Goal: Task Accomplishment & Management: Use online tool/utility

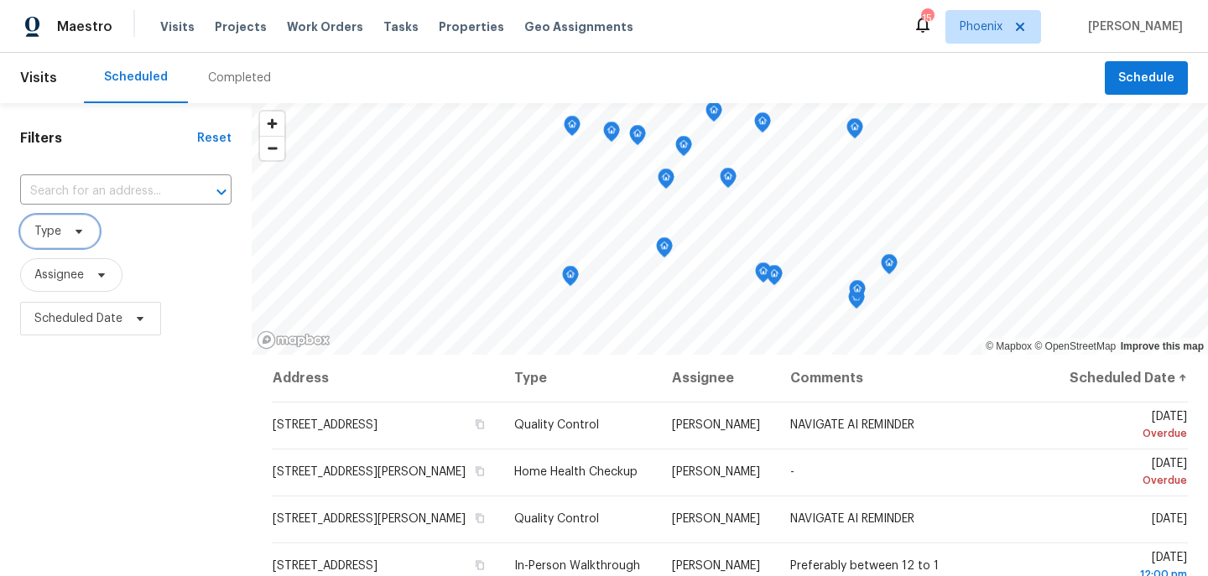
click at [70, 228] on span at bounding box center [76, 231] width 18 height 13
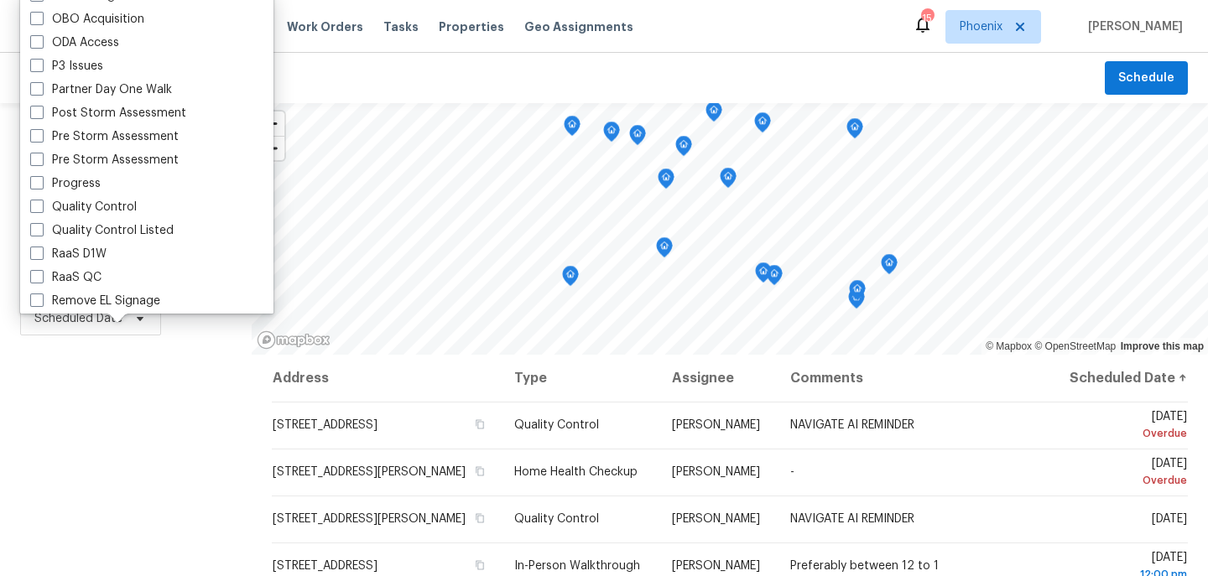
scroll to position [973, 0]
drag, startPoint x: 133, startPoint y: 194, endPoint x: 118, endPoint y: 210, distance: 22.0
click at [118, 210] on div "3D Tour Capture Access Issues Alarm BRN Day One Walk BRN Progress BRN Quality C…" at bounding box center [146, 153] width 253 height 322
click at [118, 210] on label "Quality Control" at bounding box center [83, 208] width 107 height 17
click at [41, 210] on input "Quality Control" at bounding box center [35, 205] width 11 height 11
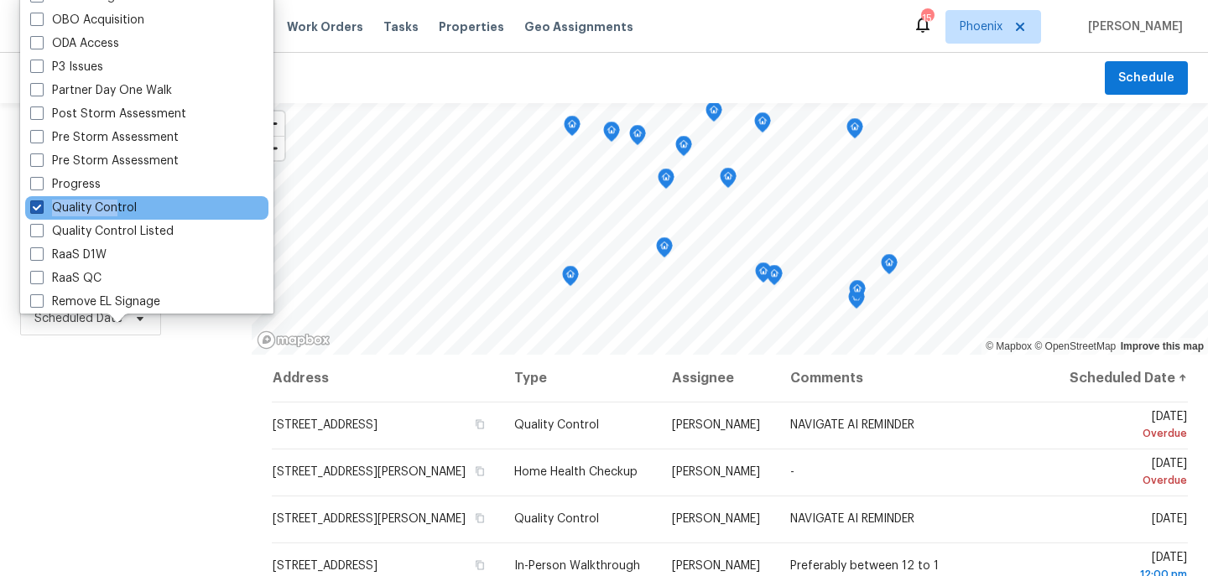
checkbox input "true"
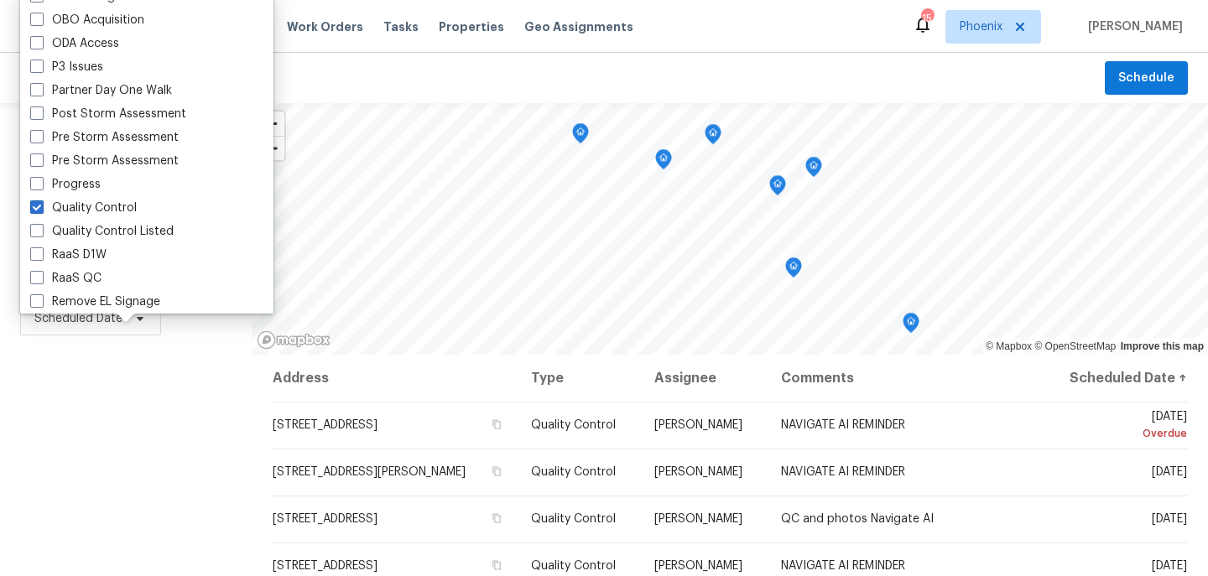
click at [118, 361] on div "Filters Reset ​ Quality Control Assignee Scheduled Date" at bounding box center [126, 459] width 252 height 713
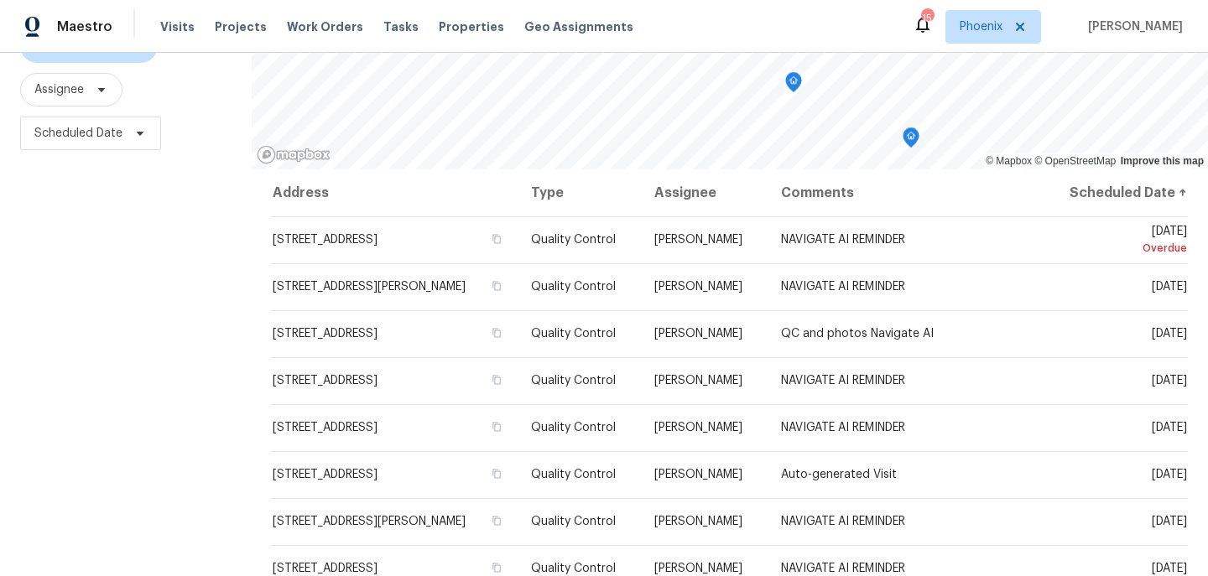
scroll to position [186, 0]
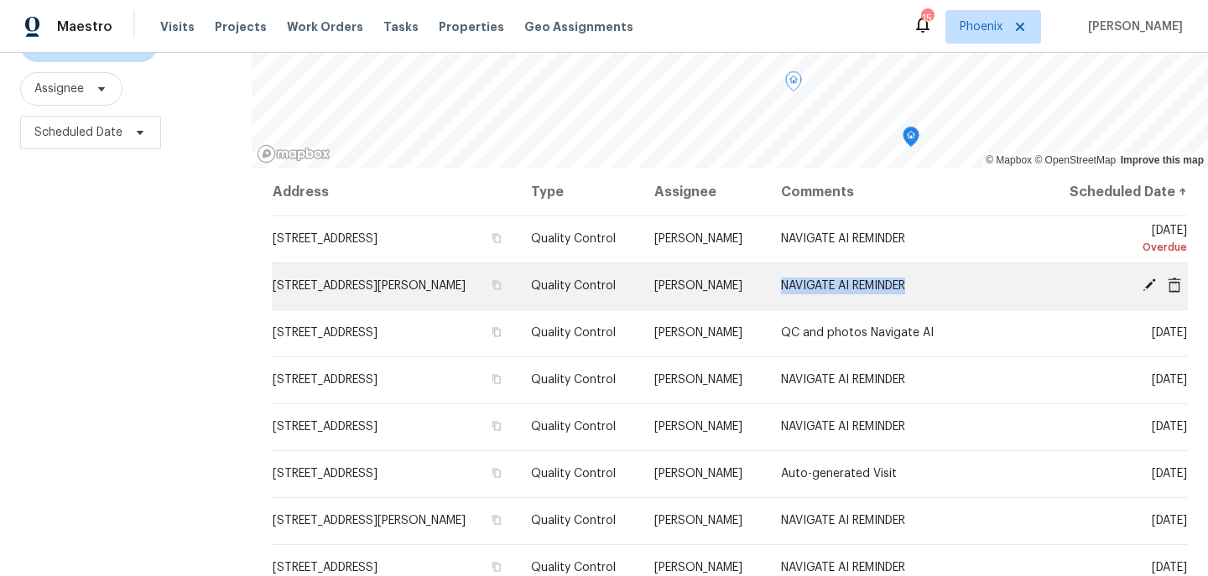
drag, startPoint x: 807, startPoint y: 299, endPoint x: 936, endPoint y: 306, distance: 128.6
click at [936, 306] on td "NAVIGATE AI REMINDER" at bounding box center [905, 286] width 275 height 47
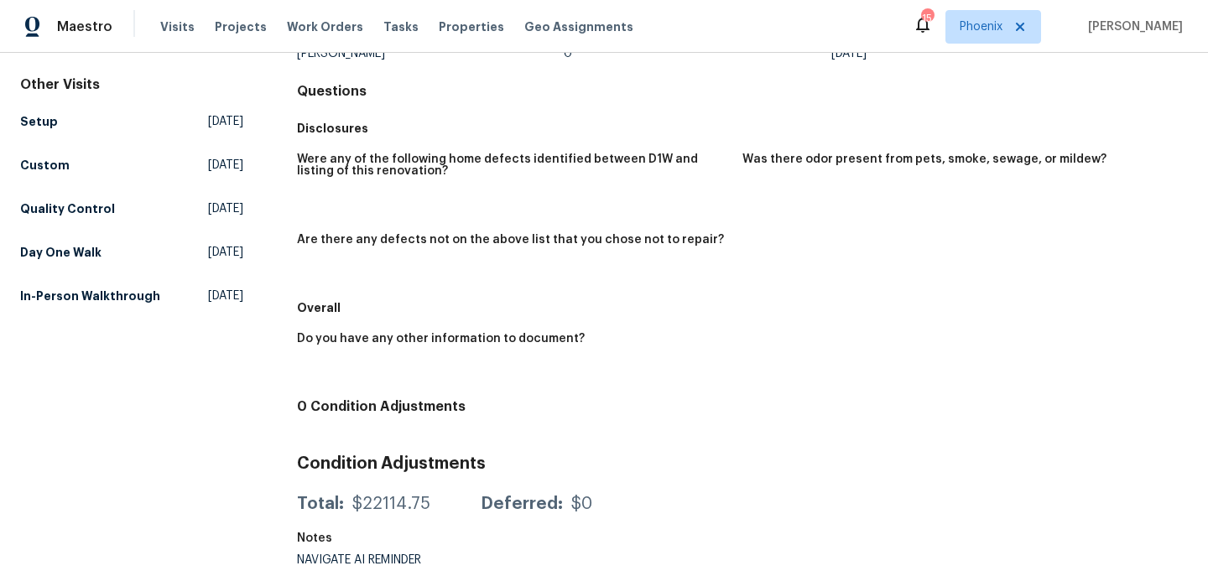
scroll to position [144, 0]
click at [393, 557] on div "NAVIGATE AI REMINDER" at bounding box center [431, 561] width 268 height 12
copy div "NAVIGATE AI REMINDER"
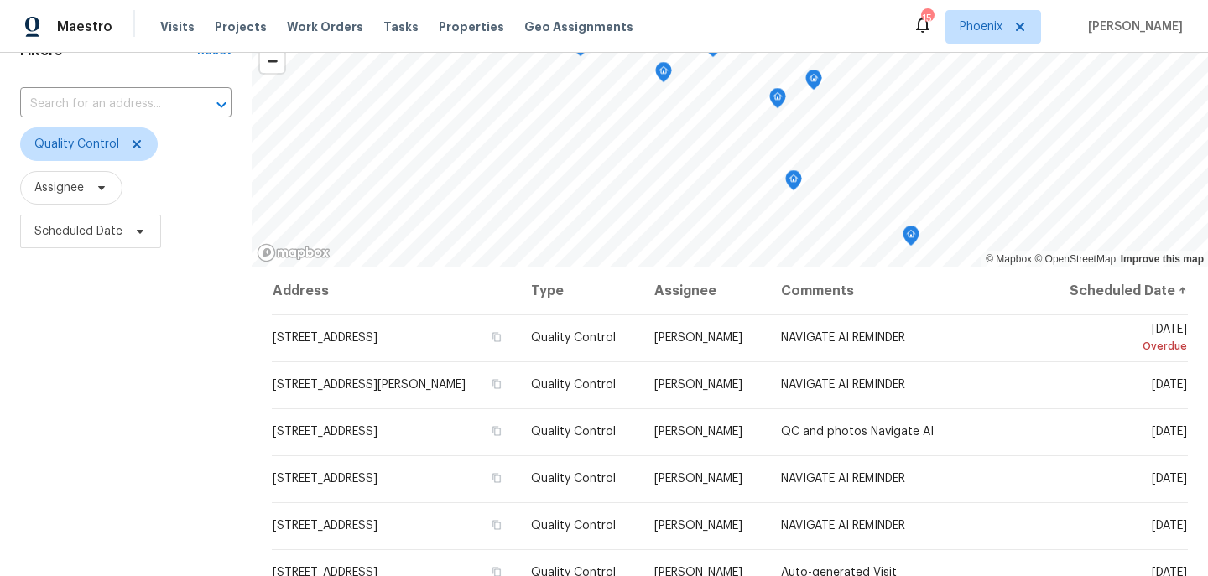
scroll to position [183, 0]
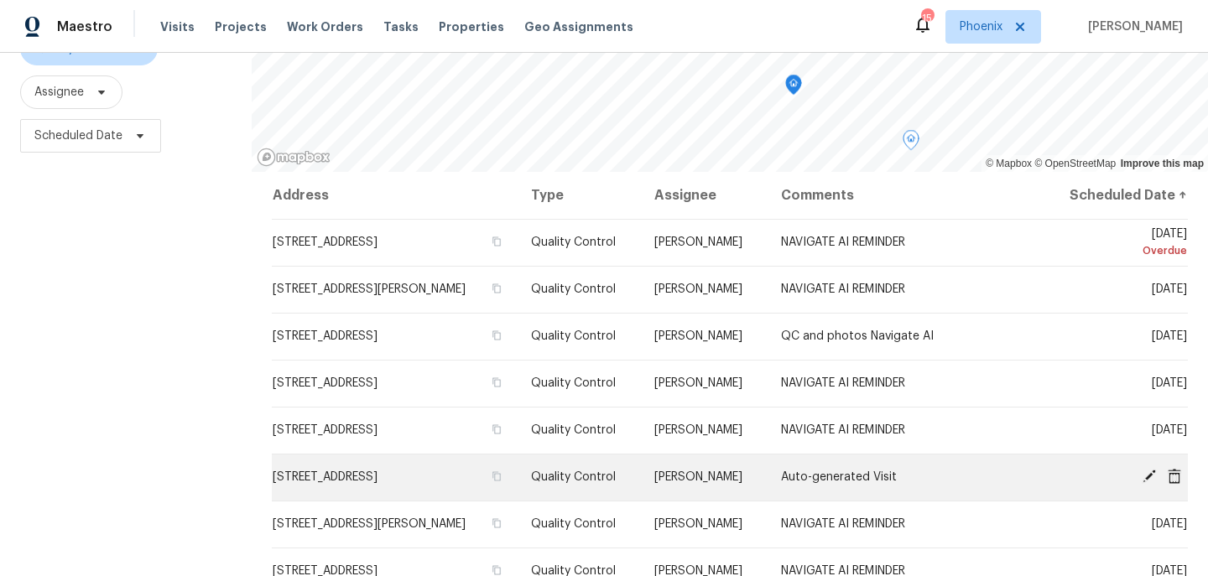
click at [1152, 483] on icon at bounding box center [1149, 476] width 13 height 13
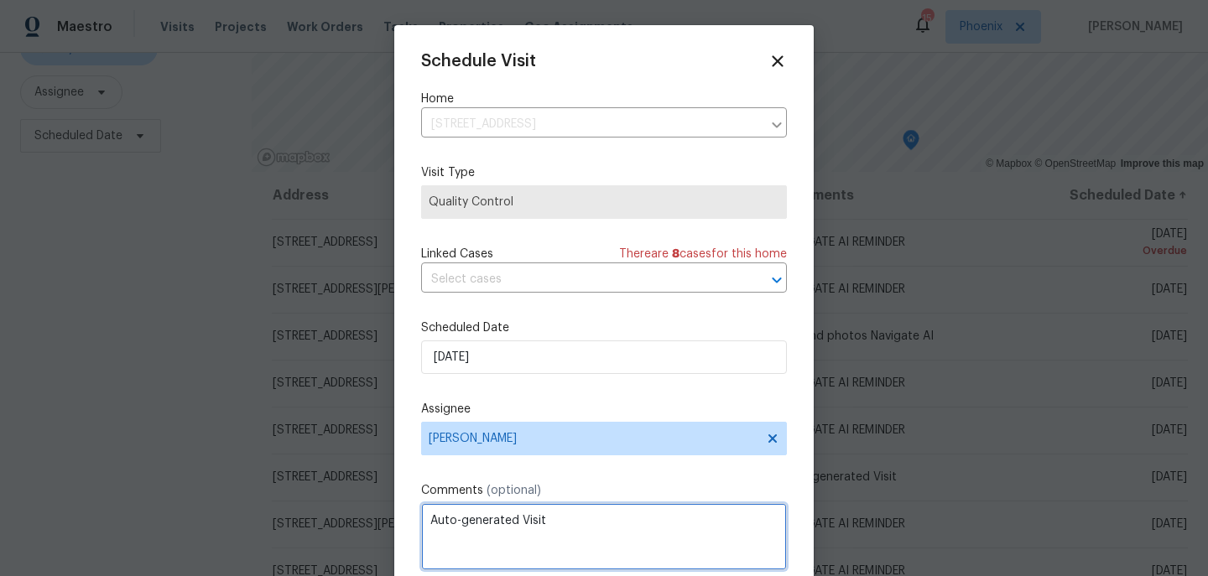
click at [514, 523] on textarea "Auto-generated Visit" at bounding box center [604, 536] width 366 height 67
paste textarea "NAVIGATE AI REMINDER"
click at [493, 519] on textarea "Auto-generatedNAVIGATE AI REMINDERVisit" at bounding box center [604, 536] width 366 height 67
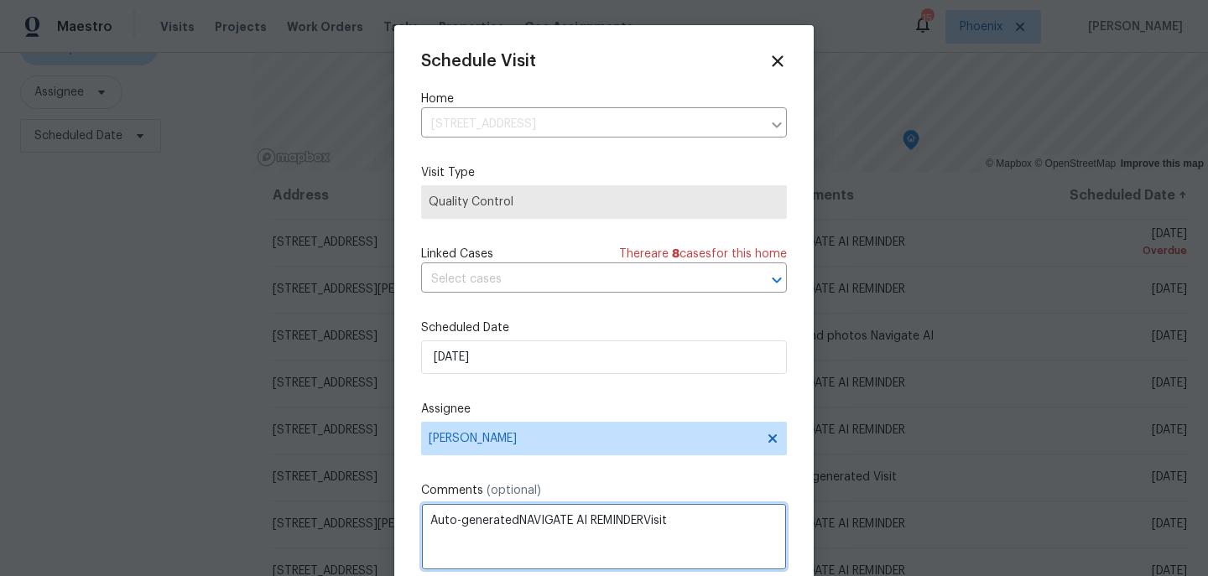
click at [493, 519] on textarea "Auto-generatedNAVIGATE AI REMINDERVisit" at bounding box center [604, 536] width 366 height 67
paste textarea "NAVIGATE AI REMINDER"
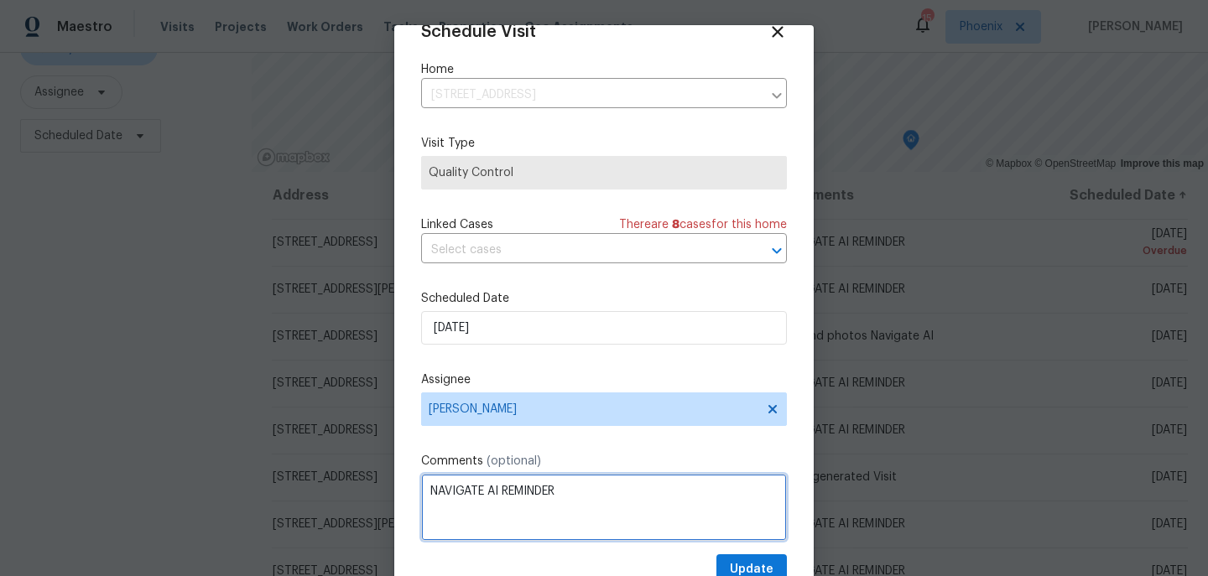
scroll to position [29, 0]
type textarea "NAVIGATE AI REMINDER"
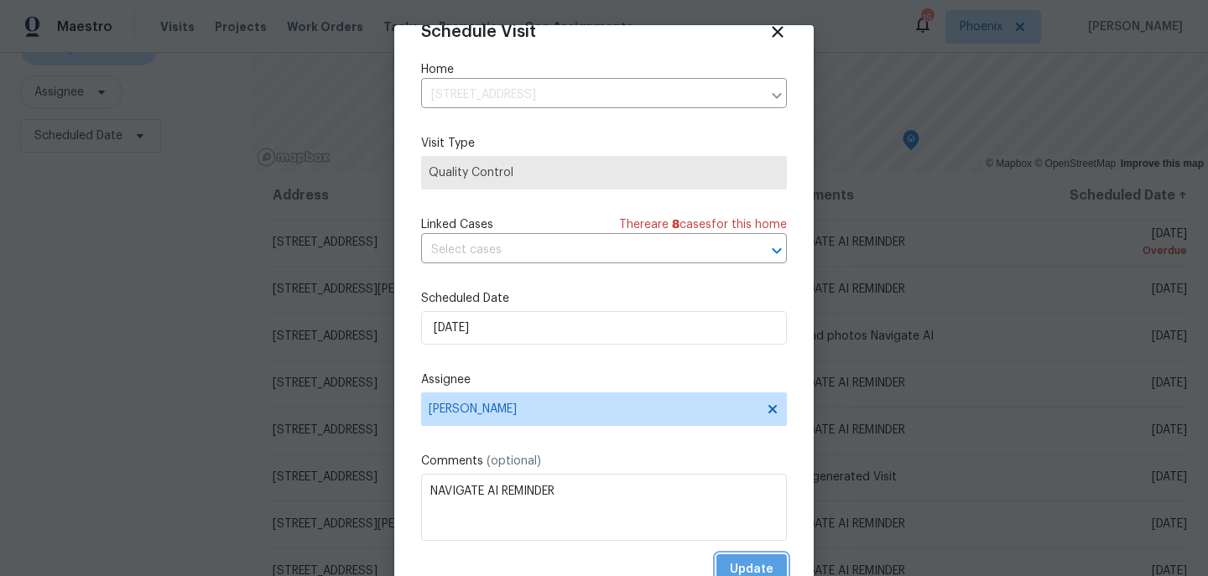
click at [749, 562] on span "Update" at bounding box center [752, 570] width 44 height 21
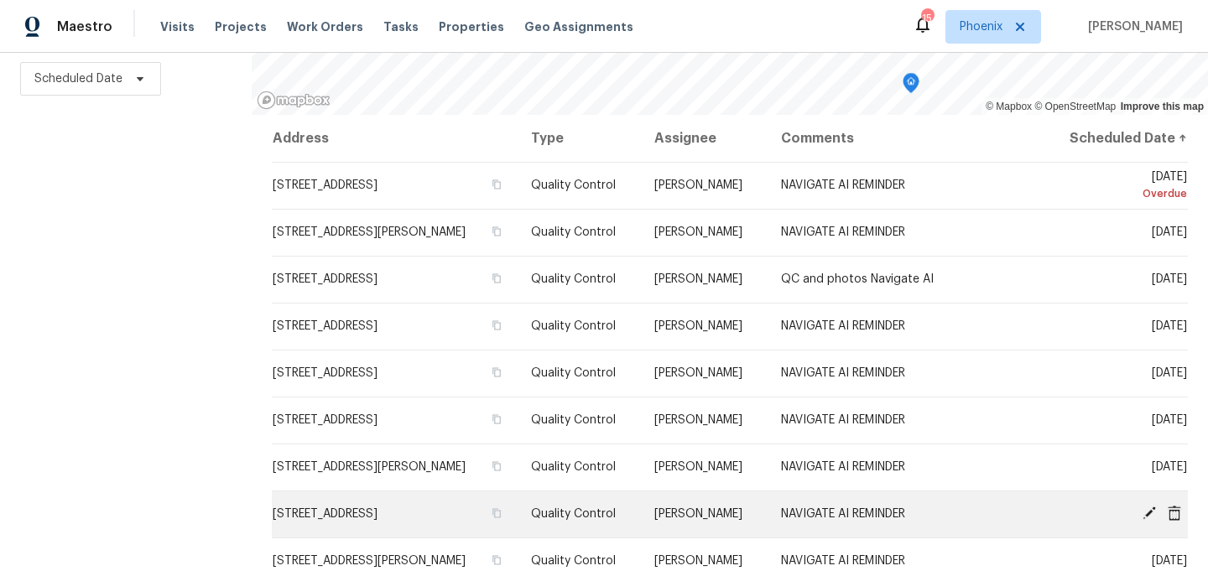
scroll to position [0, 0]
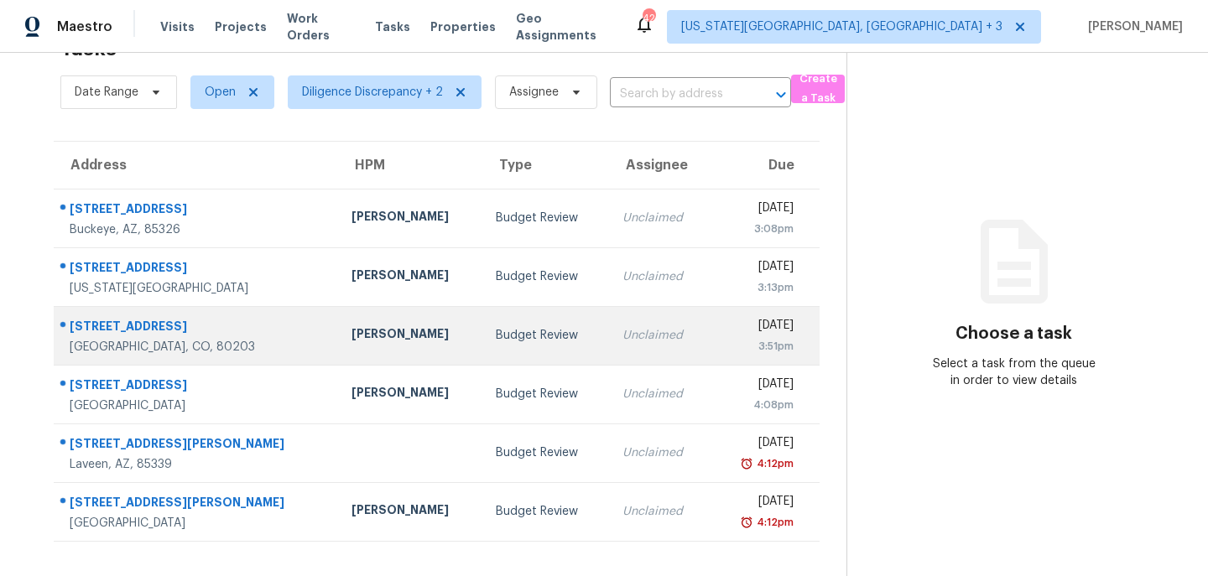
scroll to position [53, 0]
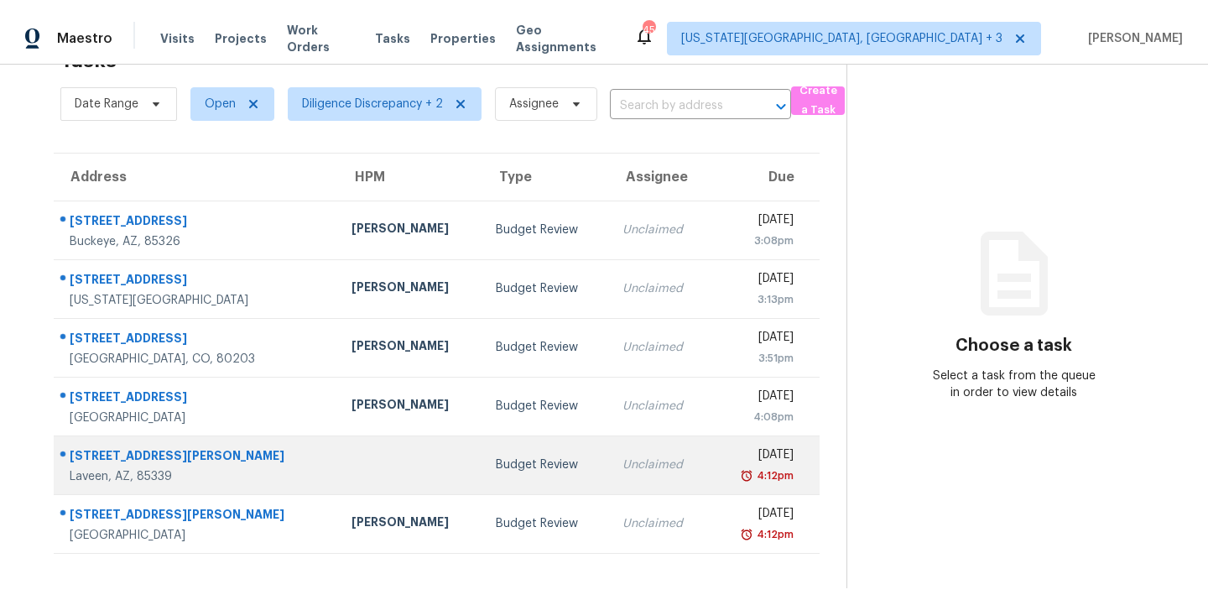
scroll to position [53, 0]
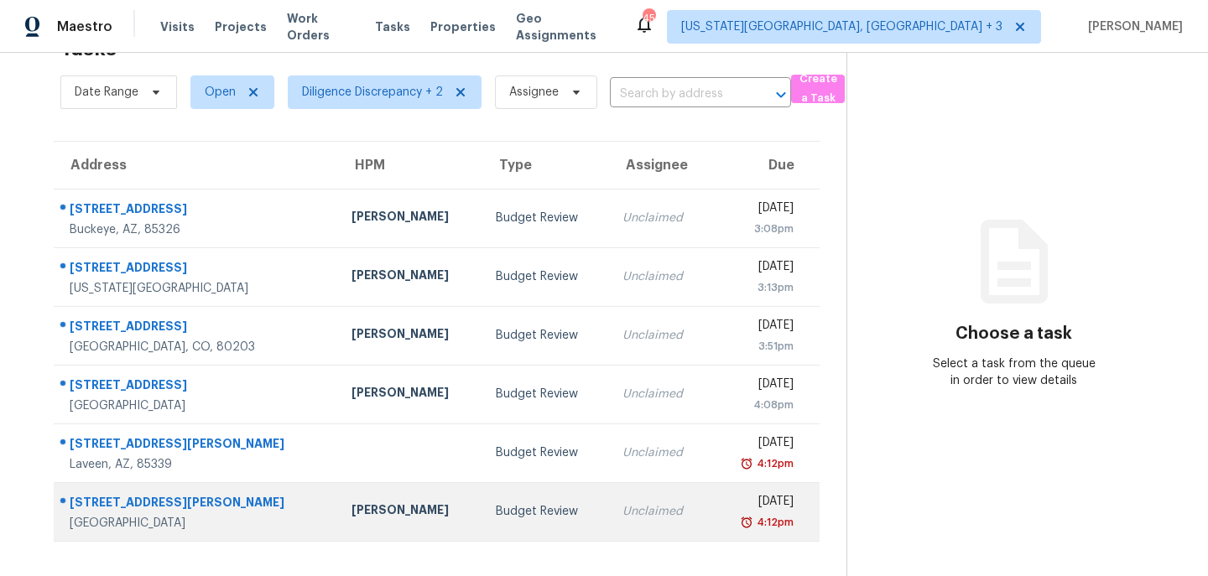
click at [725, 515] on div "4:12pm" at bounding box center [758, 522] width 69 height 17
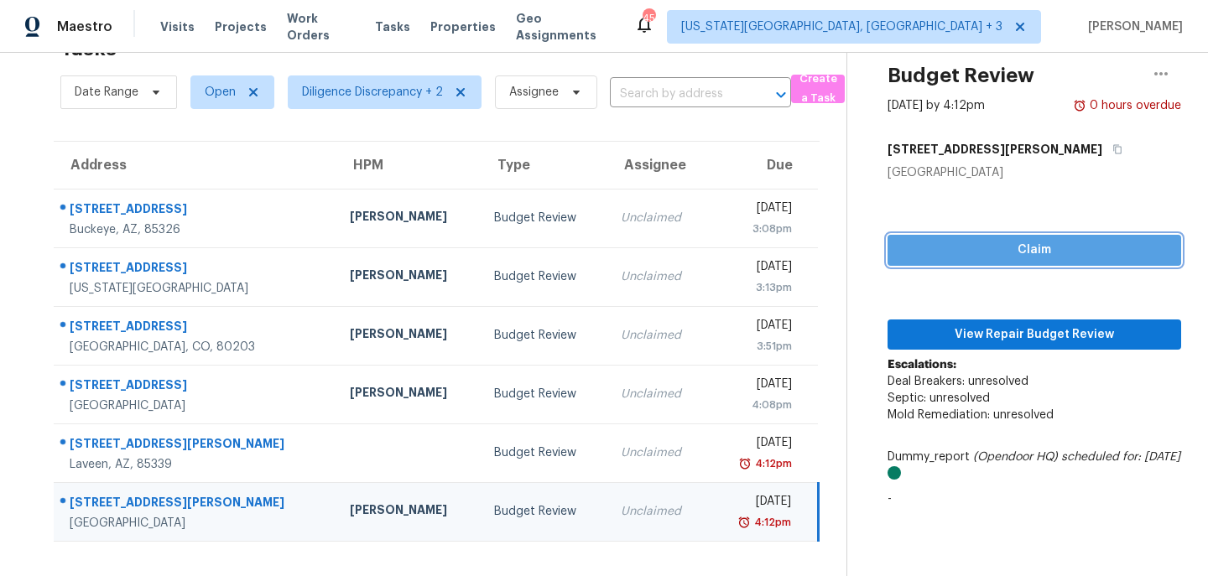
click at [968, 251] on span "Claim" at bounding box center [1034, 250] width 267 height 21
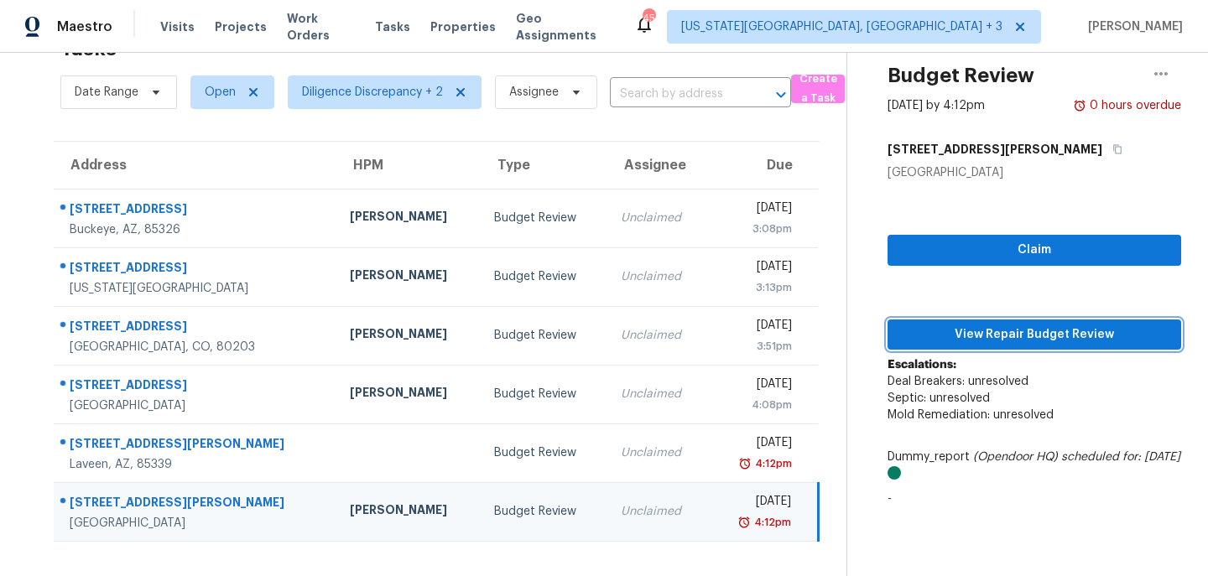
click at [968, 348] on button "View Repair Budget Review" at bounding box center [1035, 335] width 294 height 31
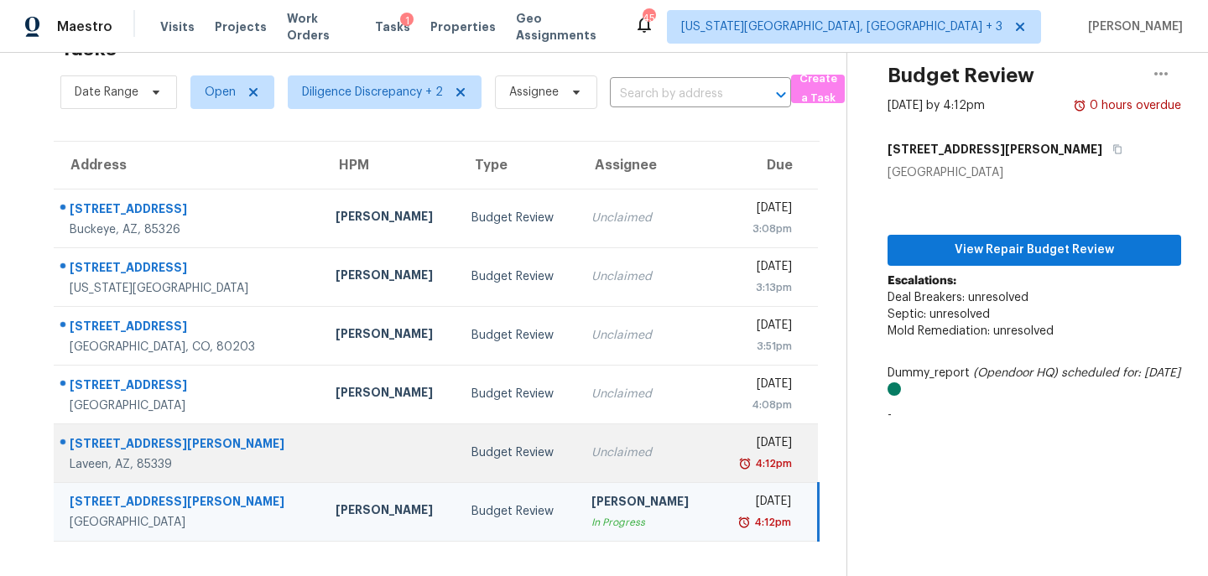
click at [728, 468] on div "4:12pm" at bounding box center [760, 464] width 65 height 17
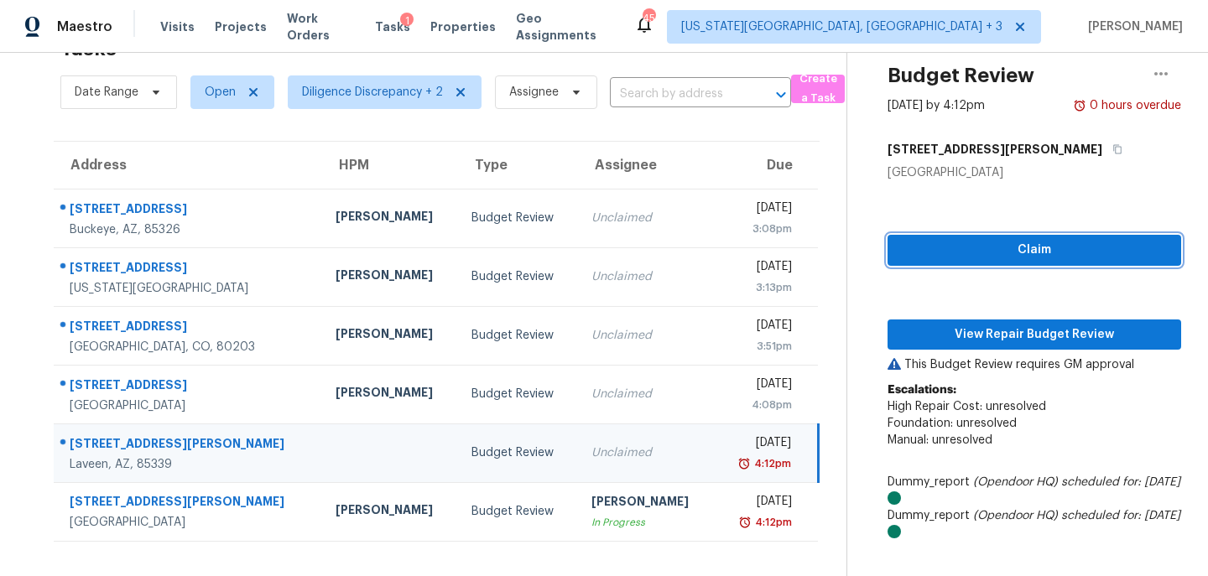
click at [967, 240] on span "Claim" at bounding box center [1034, 250] width 267 height 21
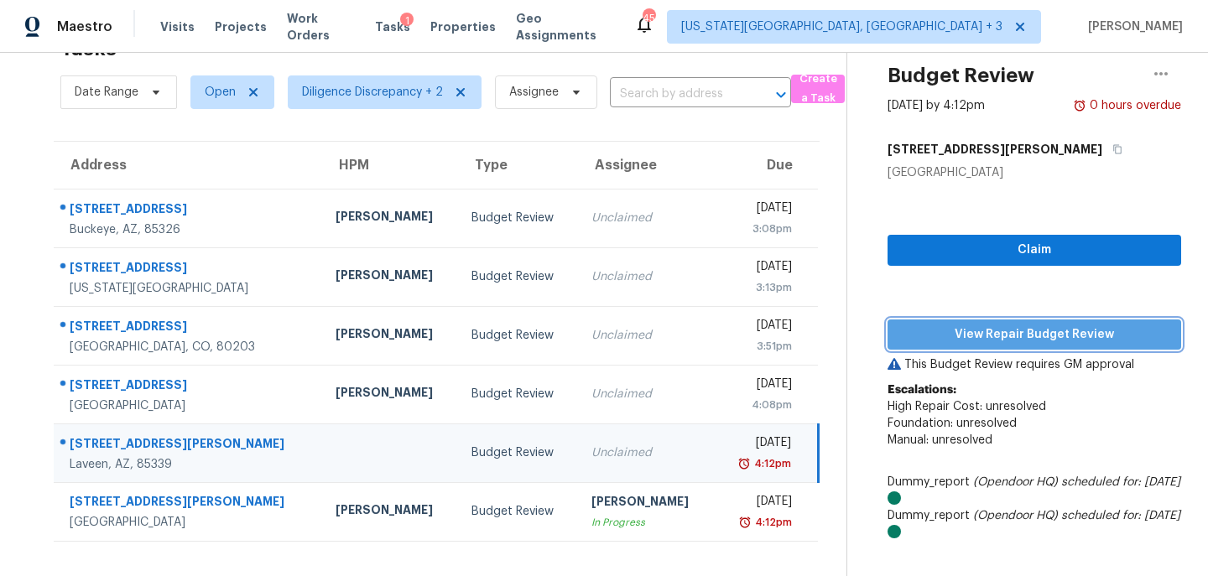
click at [955, 336] on span "View Repair Budget Review" at bounding box center [1034, 335] width 267 height 21
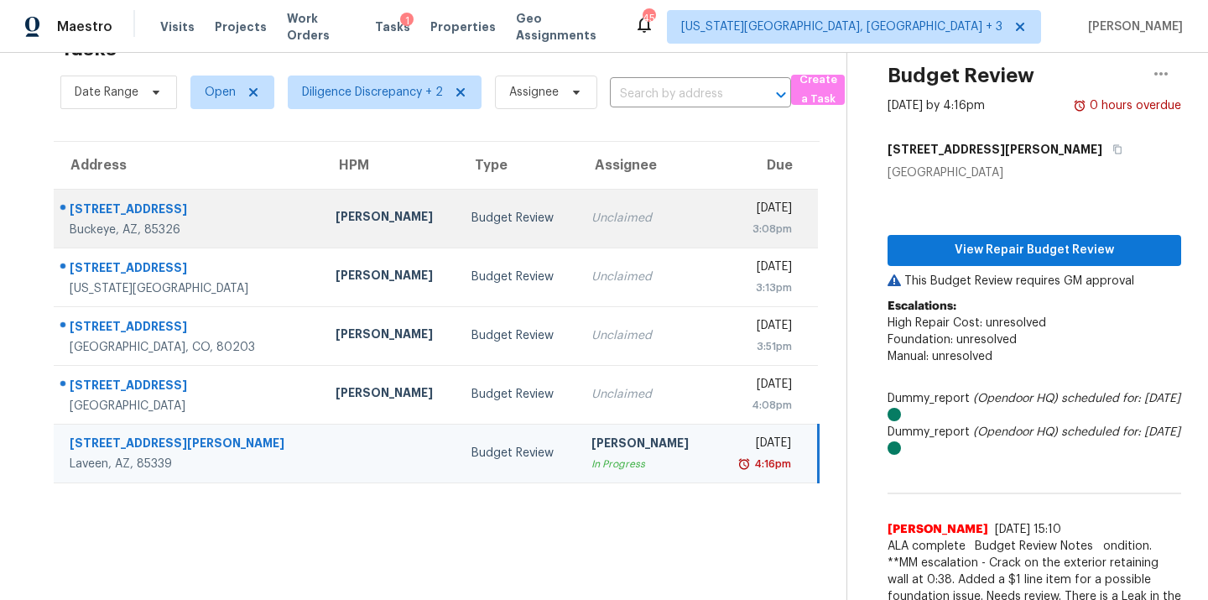
click at [728, 202] on div "Thu, Oct 9th 2025" at bounding box center [760, 210] width 65 height 21
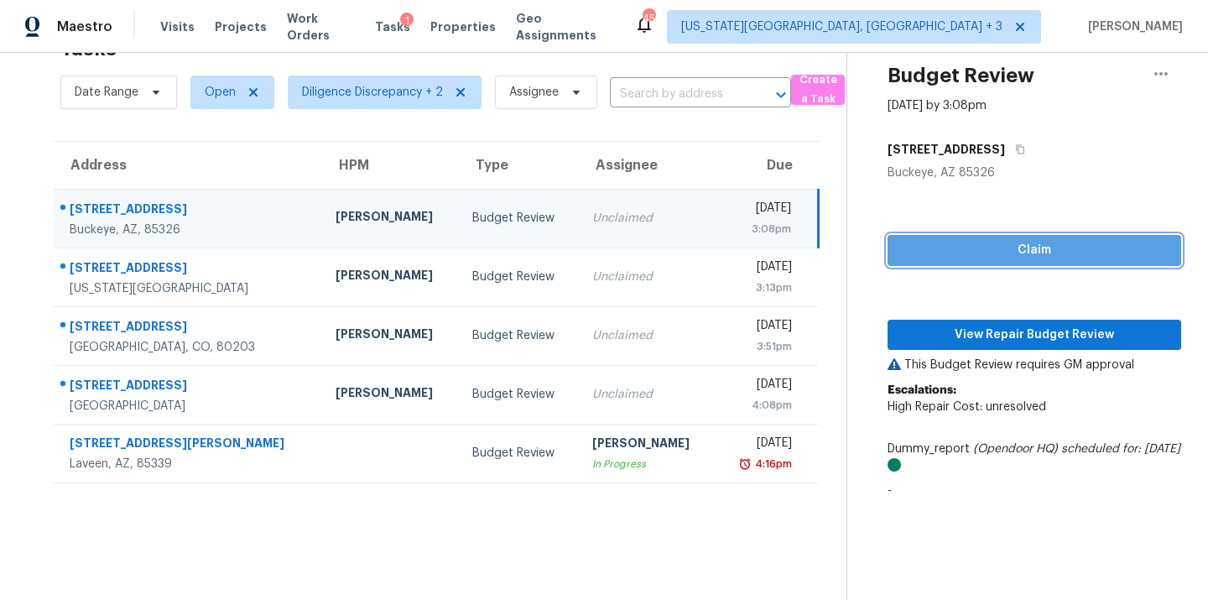
click at [1003, 257] on span "Claim" at bounding box center [1034, 250] width 267 height 21
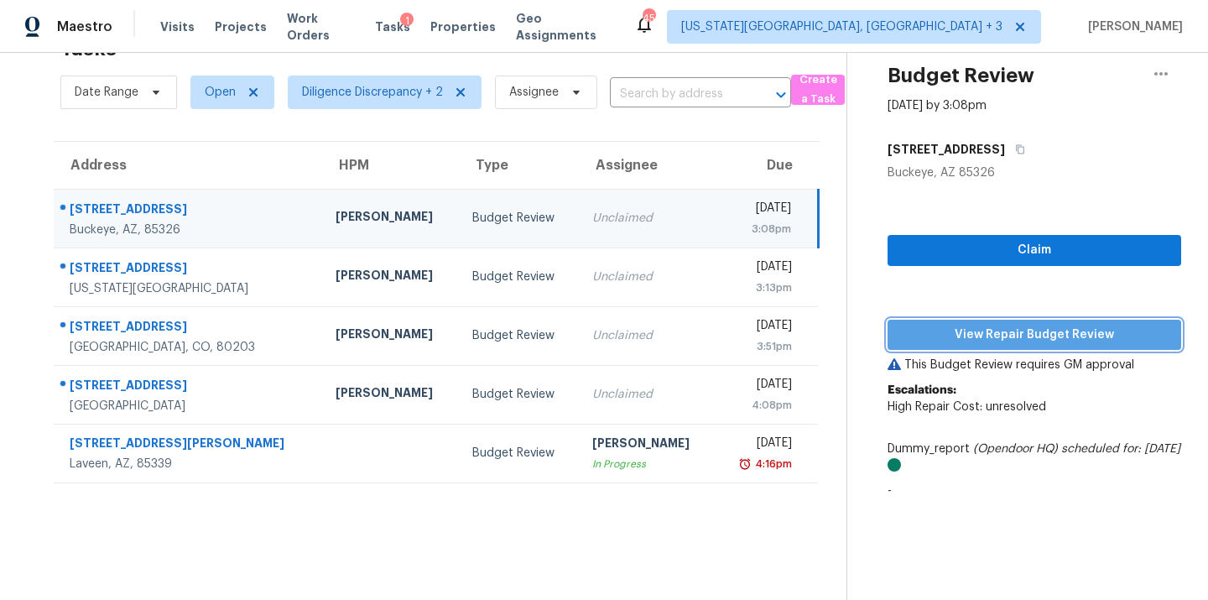
click at [999, 333] on span "View Repair Budget Review" at bounding box center [1034, 335] width 267 height 21
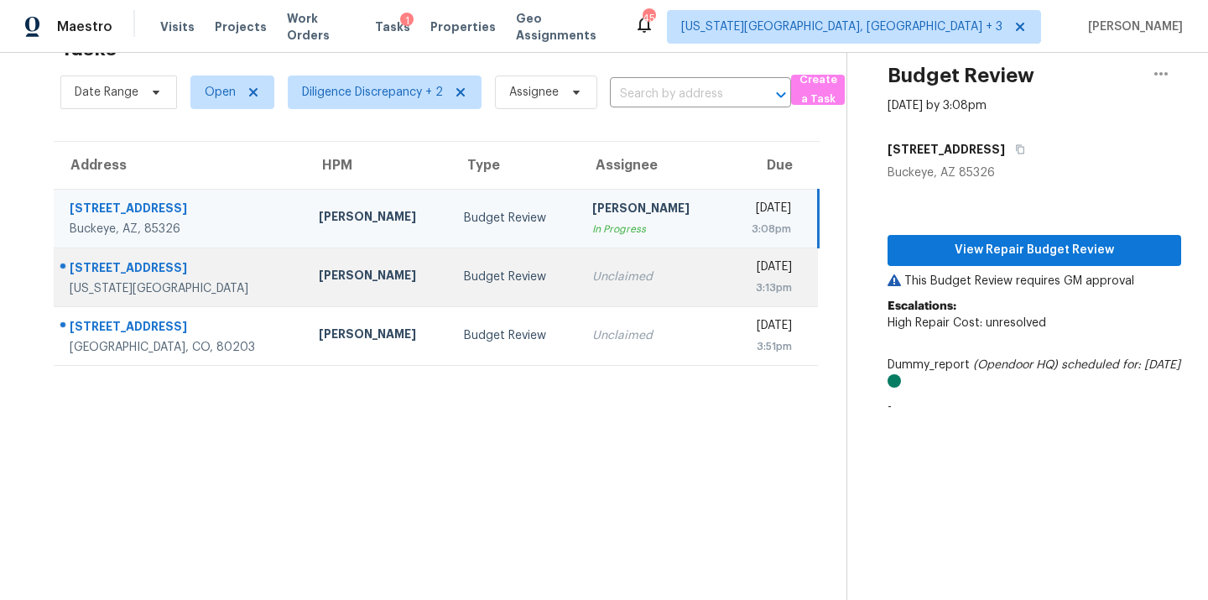
click at [591, 262] on td "Unclaimed" at bounding box center [651, 277] width 145 height 59
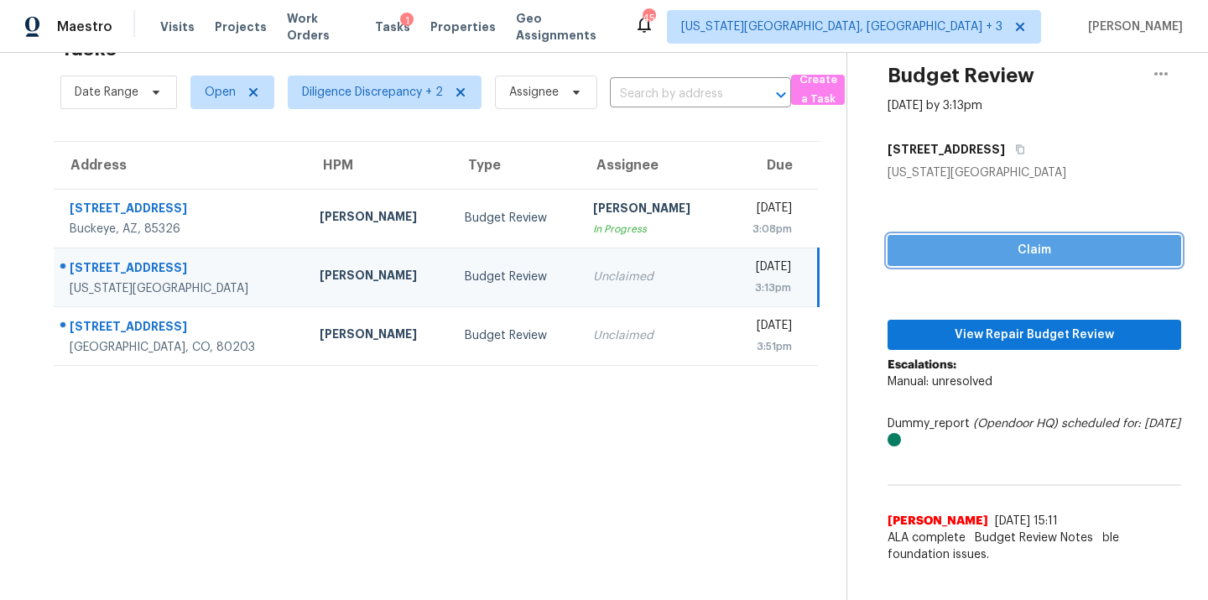
click at [977, 251] on span "Claim" at bounding box center [1034, 250] width 267 height 21
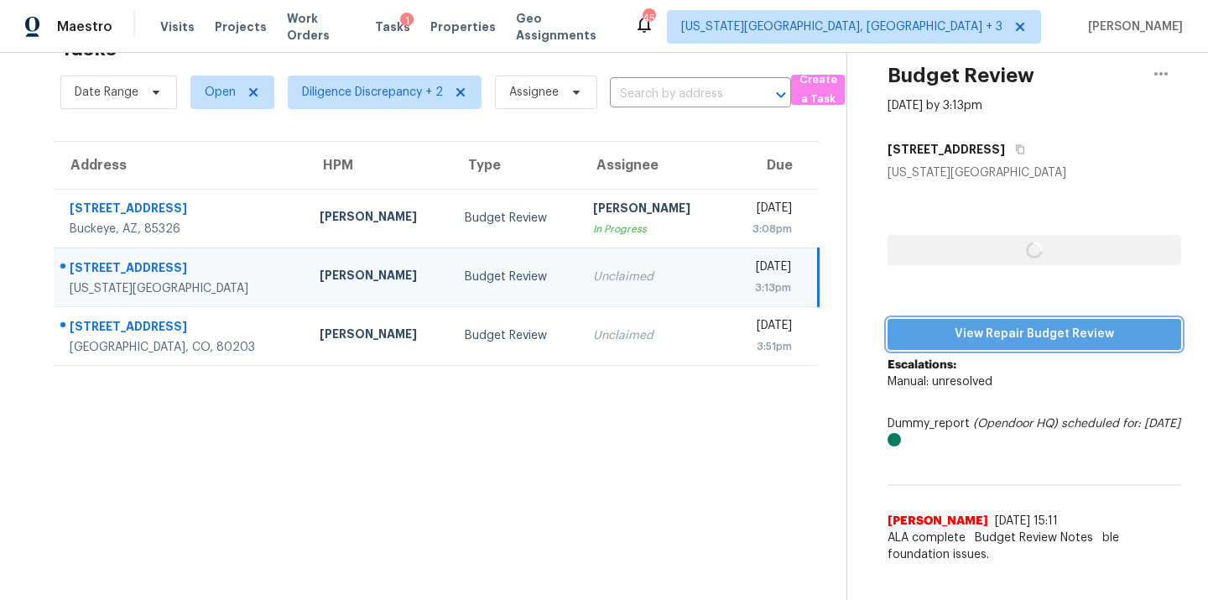
click at [977, 324] on span "View Repair Budget Review" at bounding box center [1034, 334] width 267 height 21
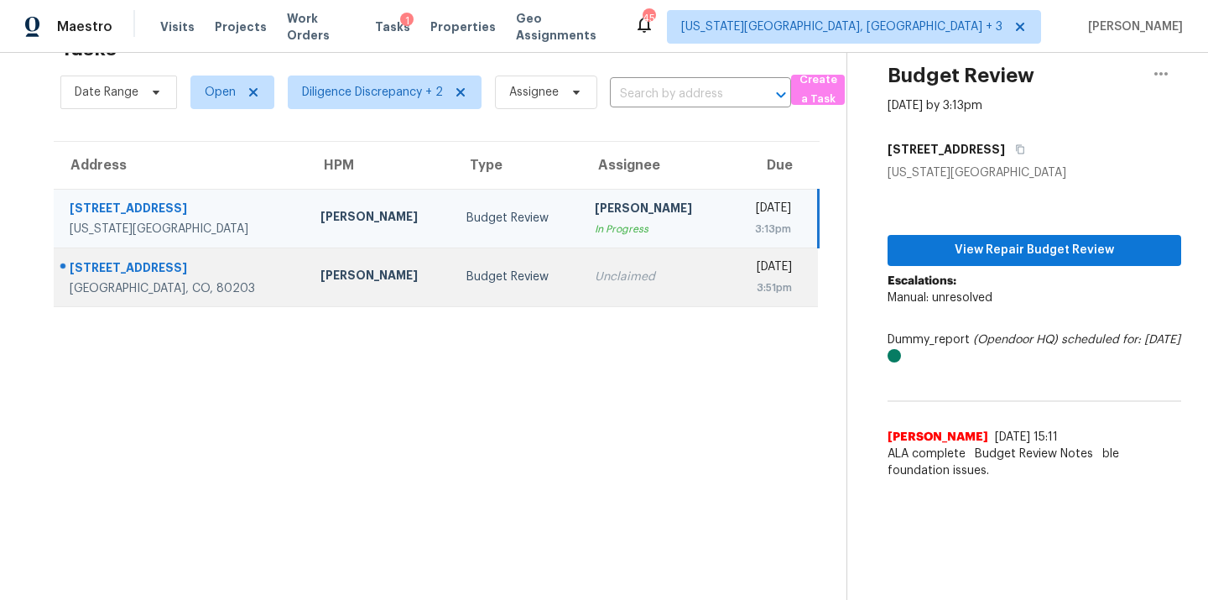
click at [741, 268] on div "Thu, Oct 9th 2025" at bounding box center [766, 268] width 51 height 21
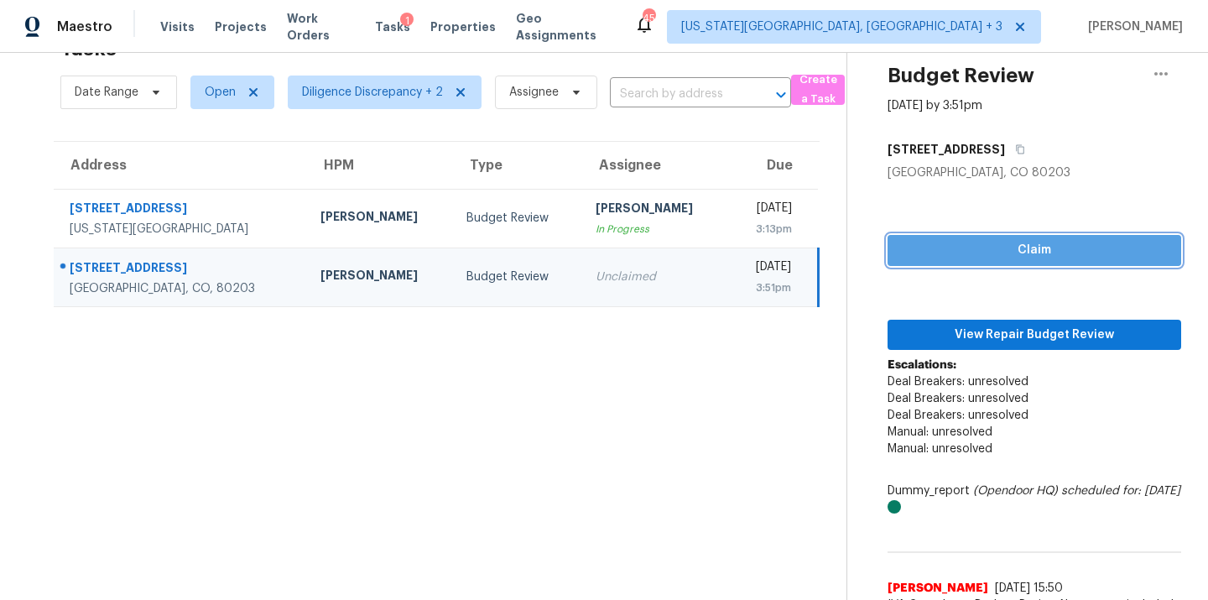
click at [999, 260] on button "Claim" at bounding box center [1035, 250] width 294 height 31
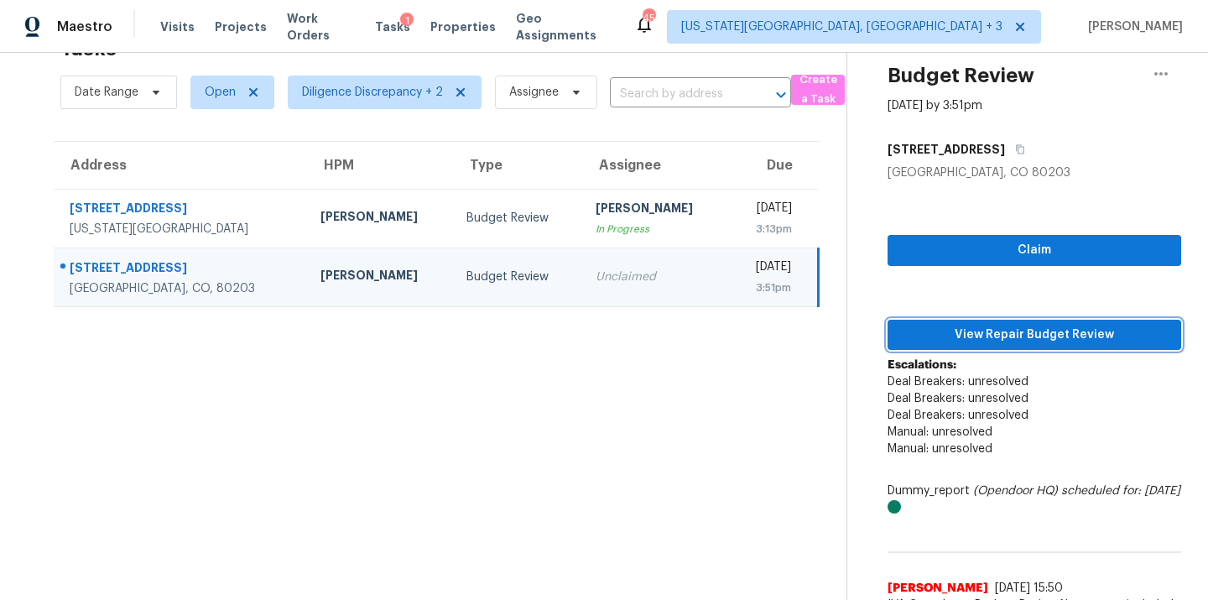
click at [997, 332] on span "View Repair Budget Review" at bounding box center [1034, 335] width 267 height 21
